Goal: Transaction & Acquisition: Purchase product/service

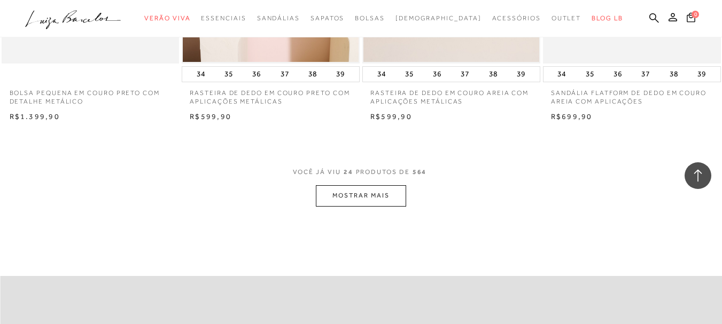
scroll to position [1970, 0]
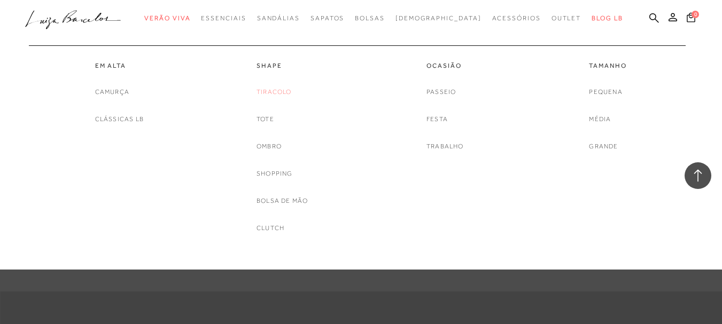
click at [277, 91] on link "Tiracolo" at bounding box center [273, 92] width 35 height 11
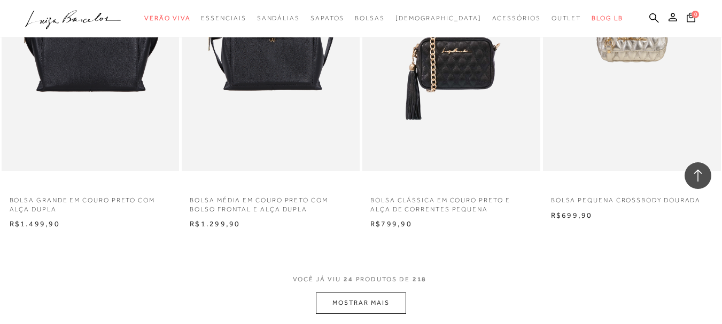
scroll to position [1878, 0]
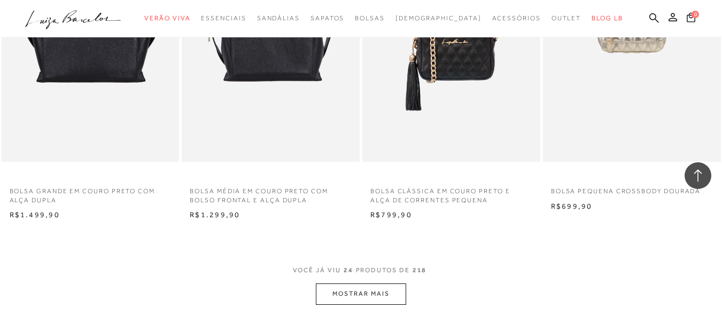
click at [363, 284] on button "MOSTRAR MAIS" at bounding box center [361, 294] width 90 height 21
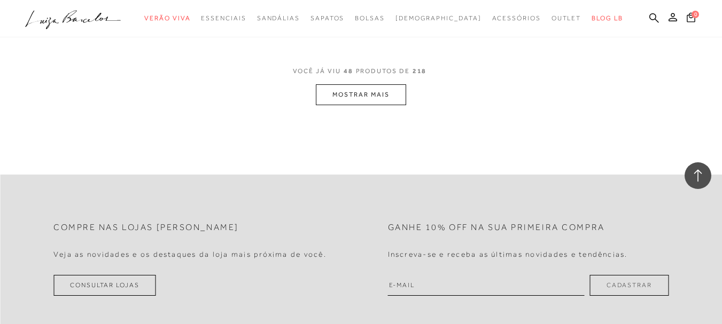
scroll to position [4143, 0]
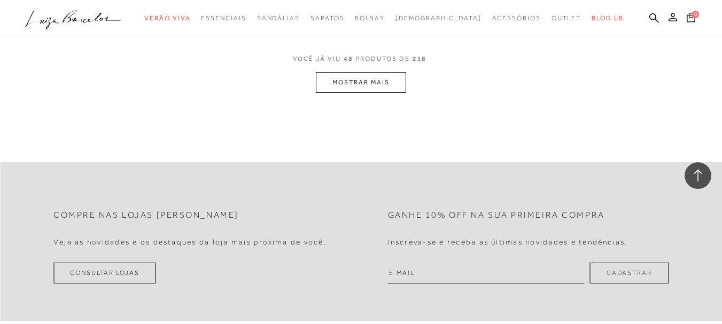
click at [389, 74] on button "MOSTRAR MAIS" at bounding box center [361, 82] width 90 height 21
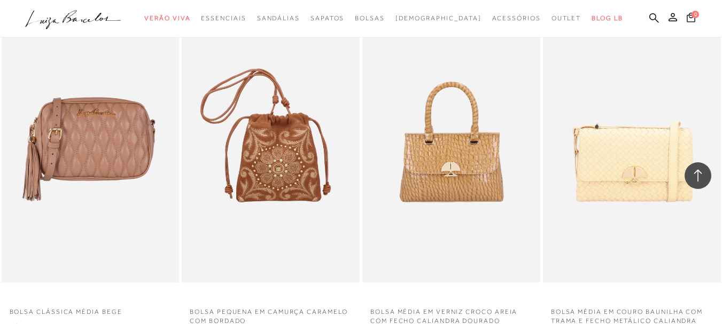
scroll to position [6128, 0]
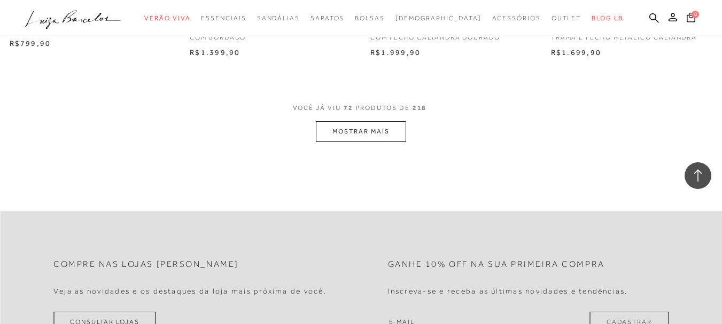
click at [369, 126] on button "MOSTRAR MAIS" at bounding box center [361, 131] width 90 height 21
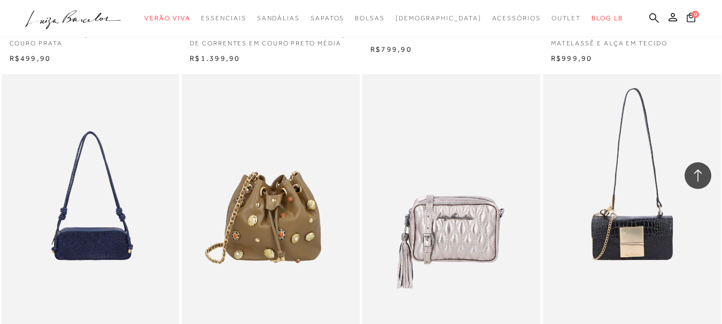
scroll to position [8114, 0]
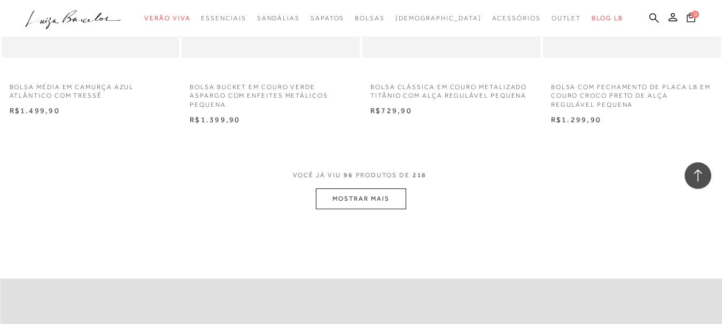
click at [385, 200] on button "MOSTRAR MAIS" at bounding box center [361, 199] width 90 height 21
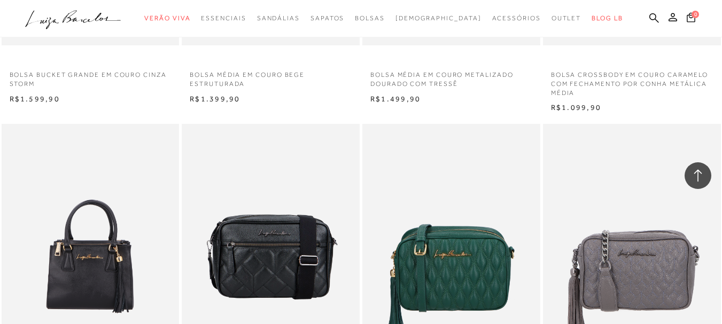
scroll to position [10099, 0]
